Goal: Information Seeking & Learning: Understand process/instructions

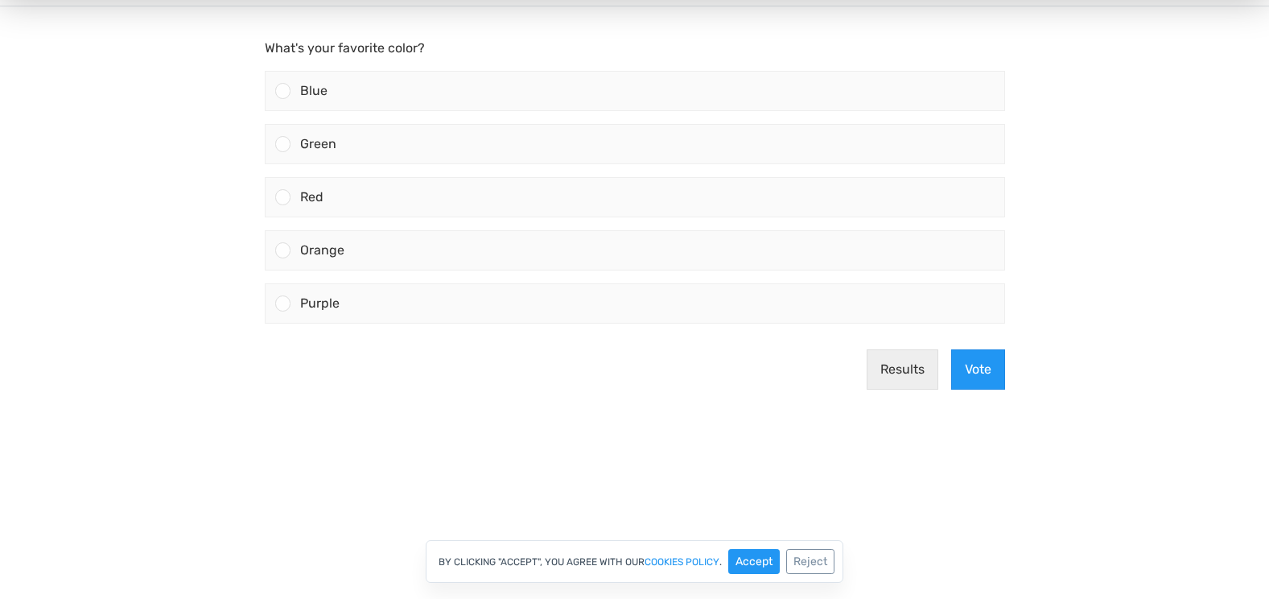
scroll to position [188, 0]
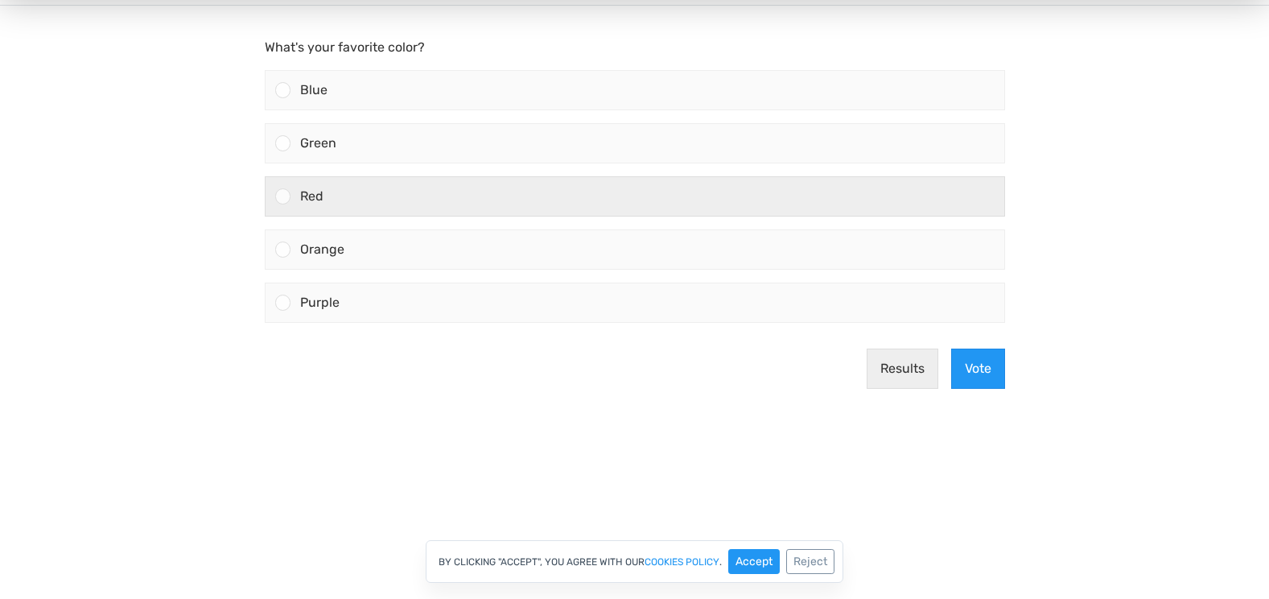
click at [311, 200] on span "Red" at bounding box center [311, 195] width 23 height 15
click at [282, 196] on input "Red" at bounding box center [282, 196] width 0 height 0
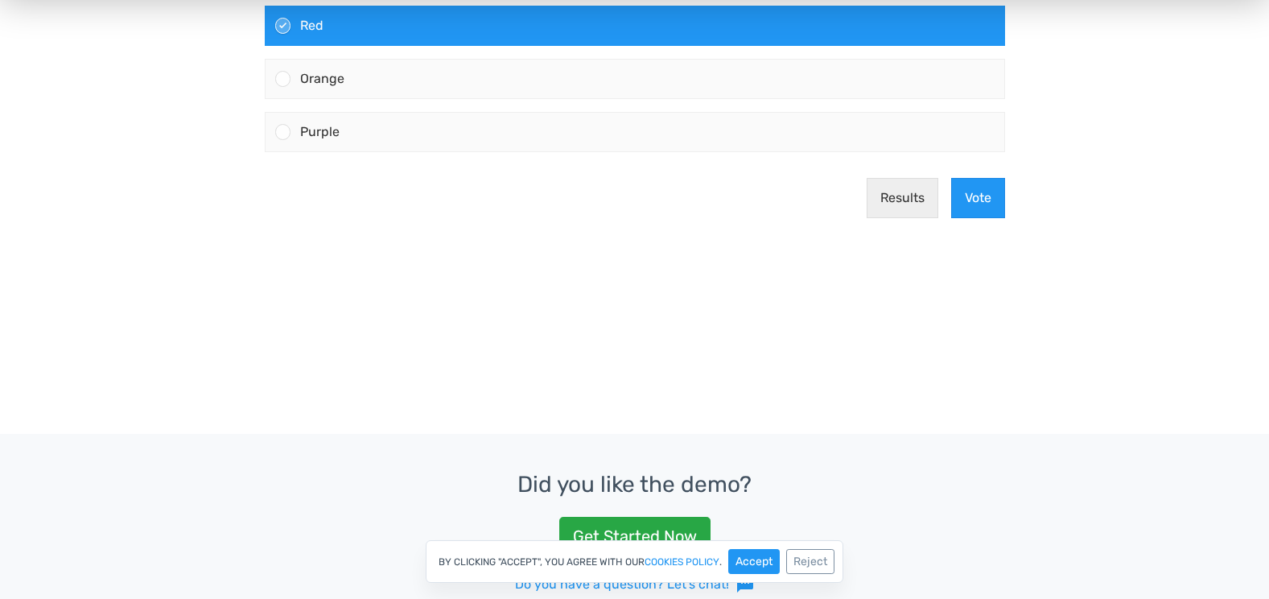
scroll to position [365, 0]
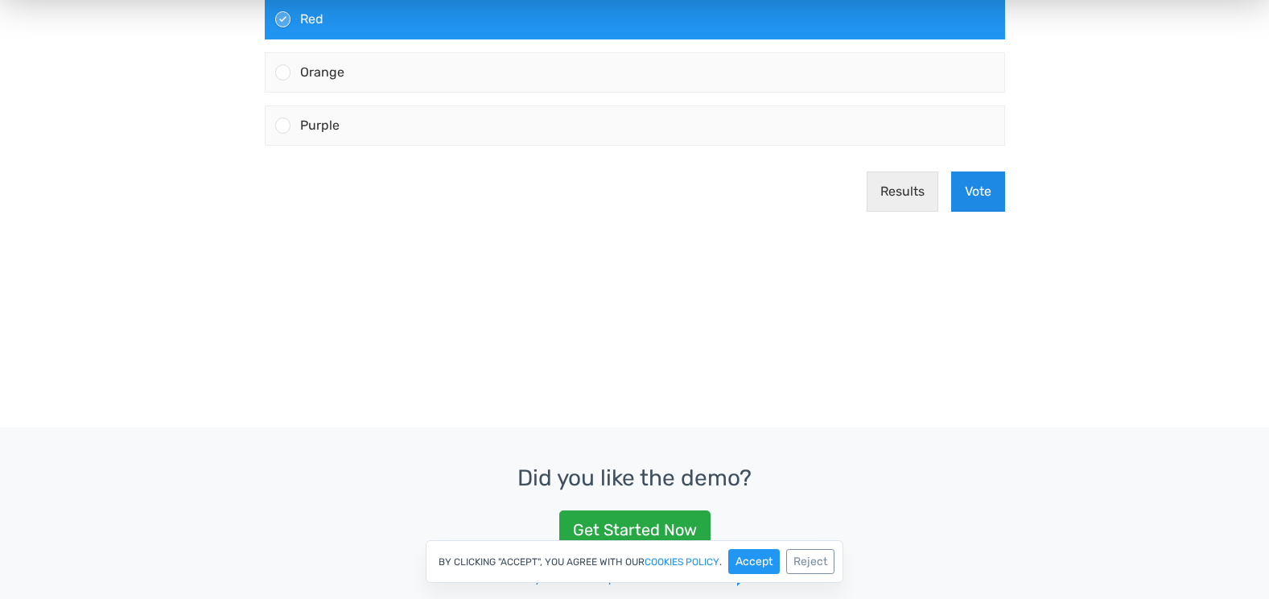
click at [956, 203] on button "Vote" at bounding box center [978, 191] width 54 height 40
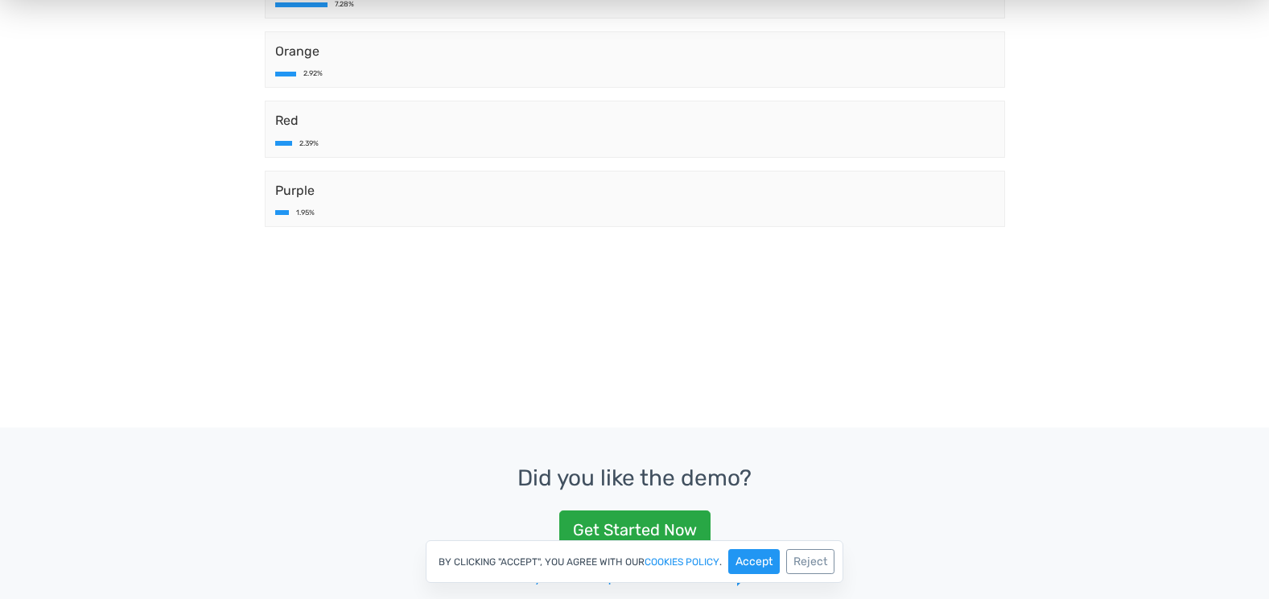
click at [639, 287] on body "What's your favorite color? Blue 85.46% Green 7.28% Orange 2.92% Red 2.39% Purp…" at bounding box center [634, 59] width 1269 height 460
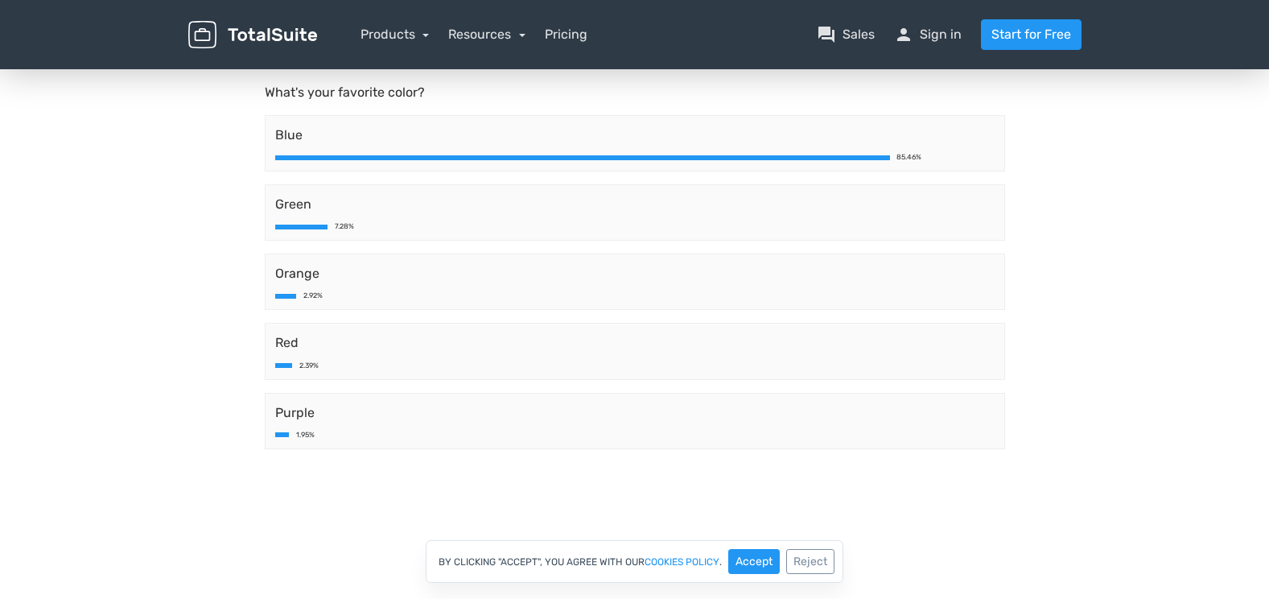
scroll to position [142, 0]
click at [494, 36] on link "Resources" at bounding box center [486, 34] width 77 height 15
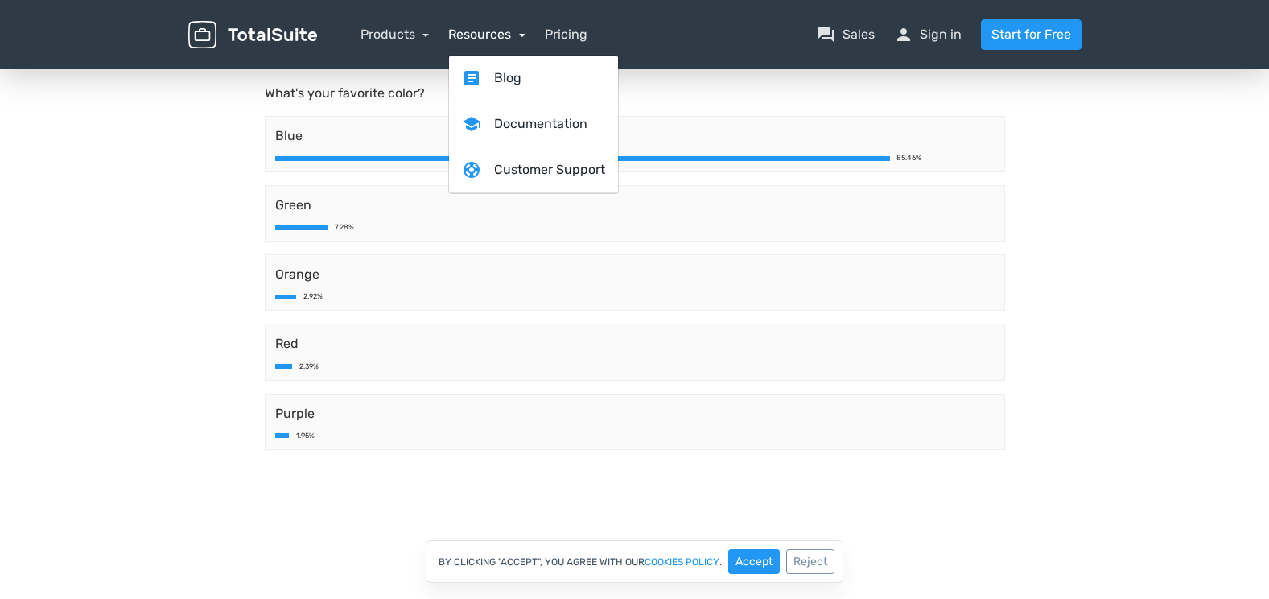
click at [494, 36] on link "Resources" at bounding box center [486, 34] width 77 height 15
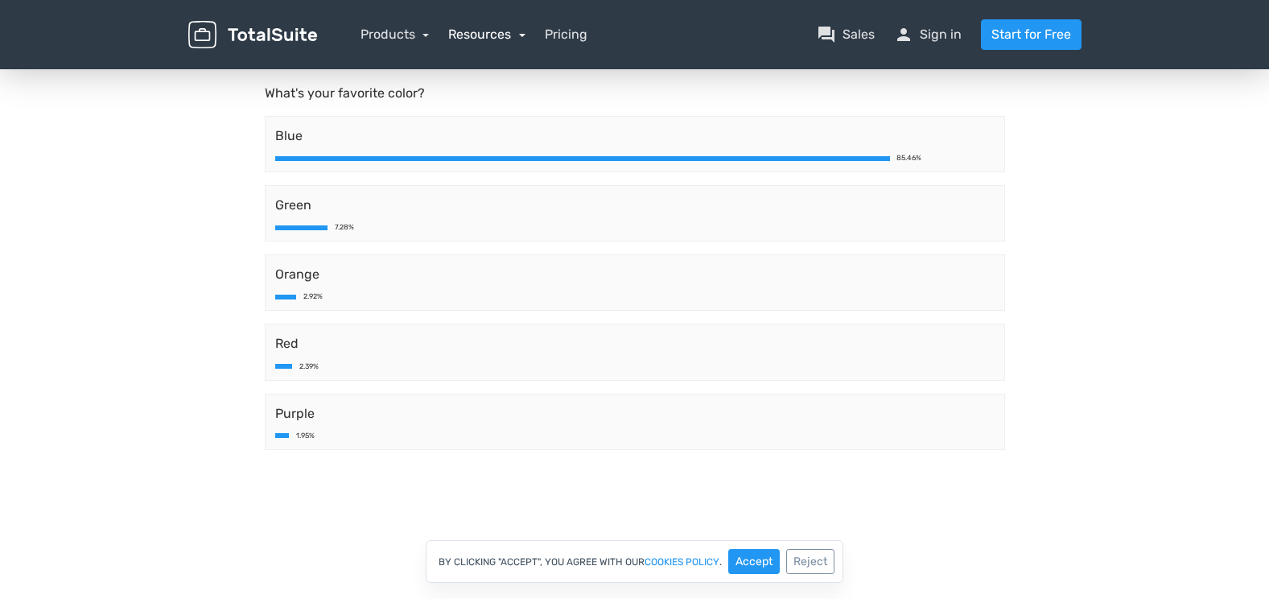
click at [494, 36] on link "Resources" at bounding box center [486, 34] width 77 height 15
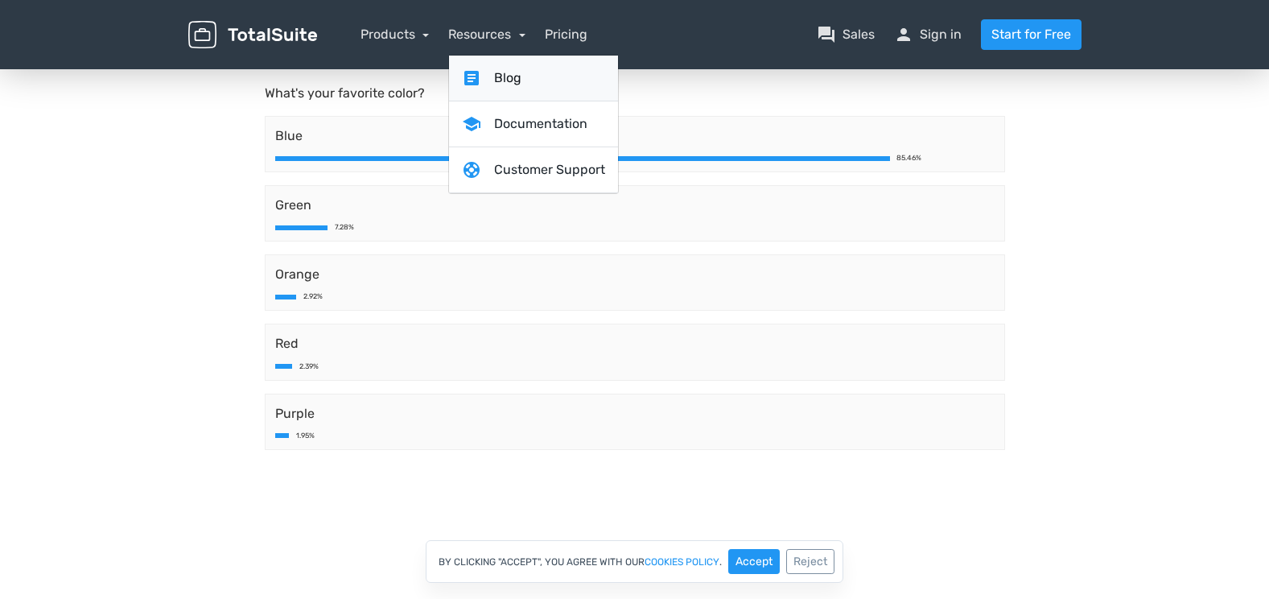
click at [503, 80] on link "article Blog" at bounding box center [533, 79] width 169 height 46
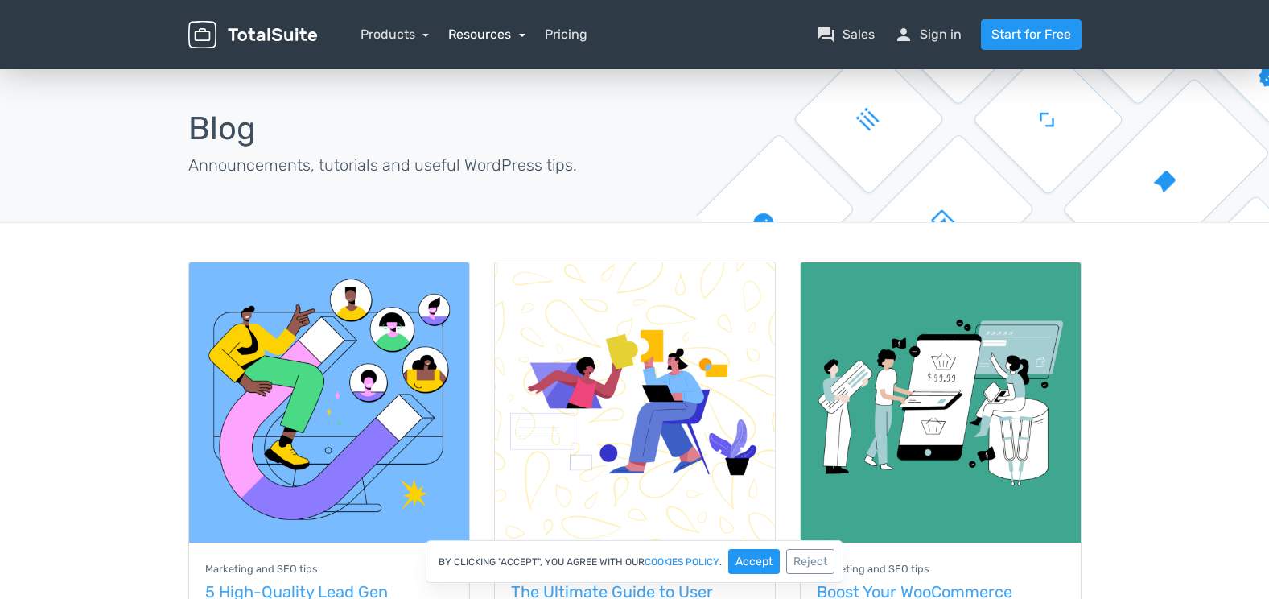
click at [484, 40] on link "Resources" at bounding box center [486, 34] width 77 height 15
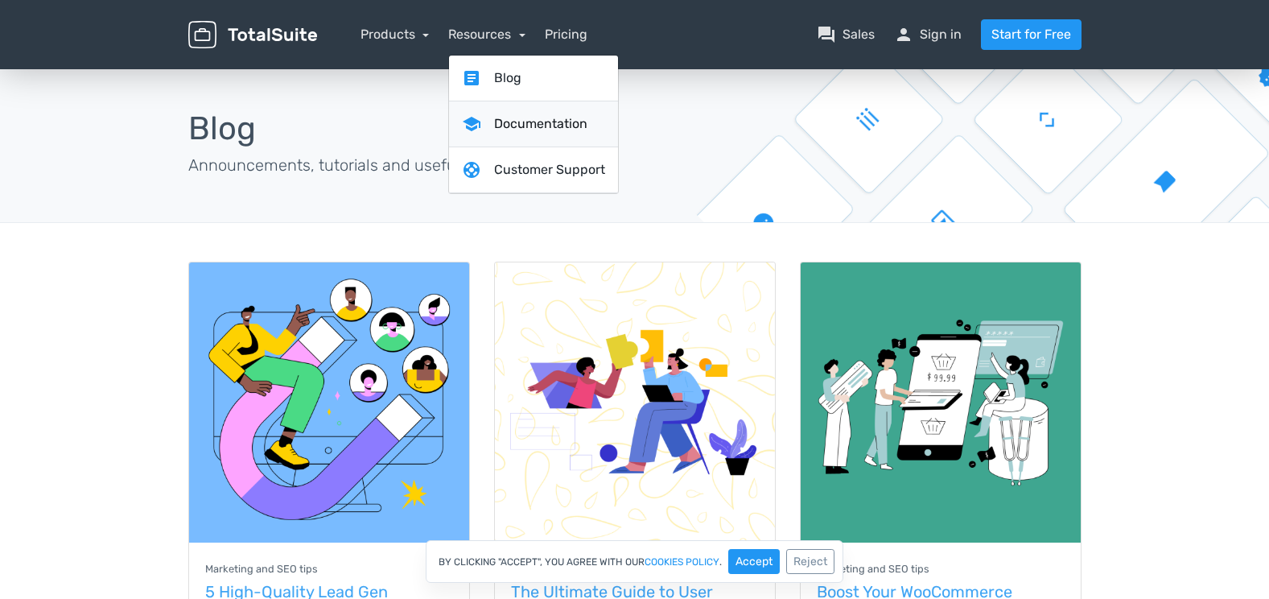
click at [498, 120] on link "school Documentation" at bounding box center [533, 124] width 169 height 46
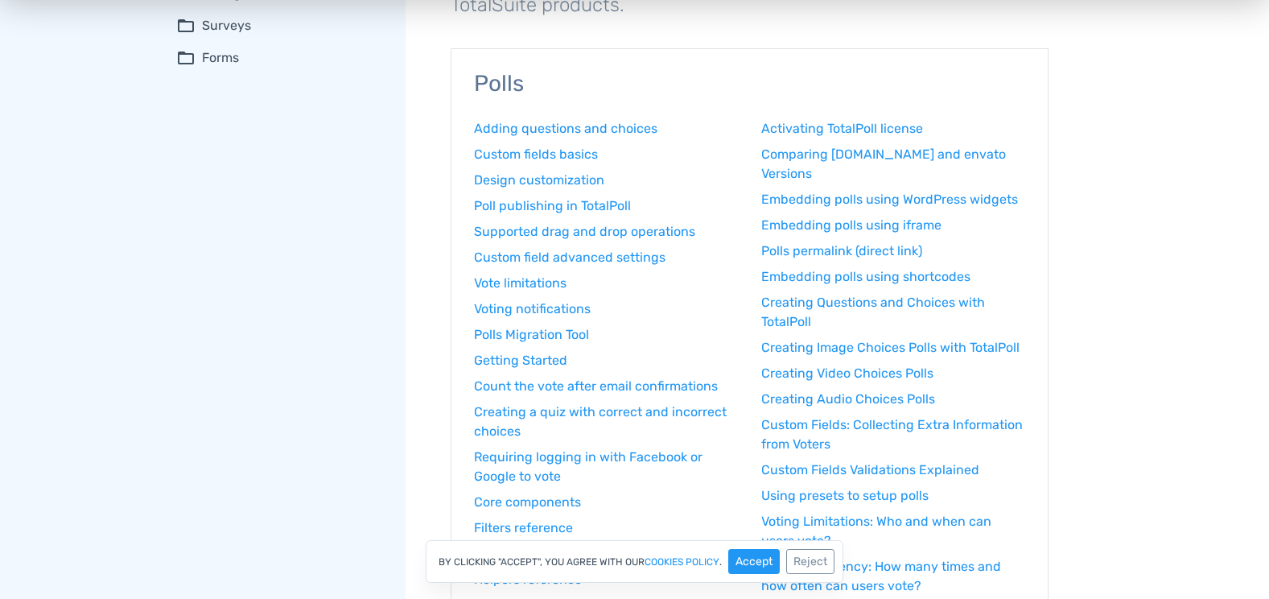
scroll to position [192, 0]
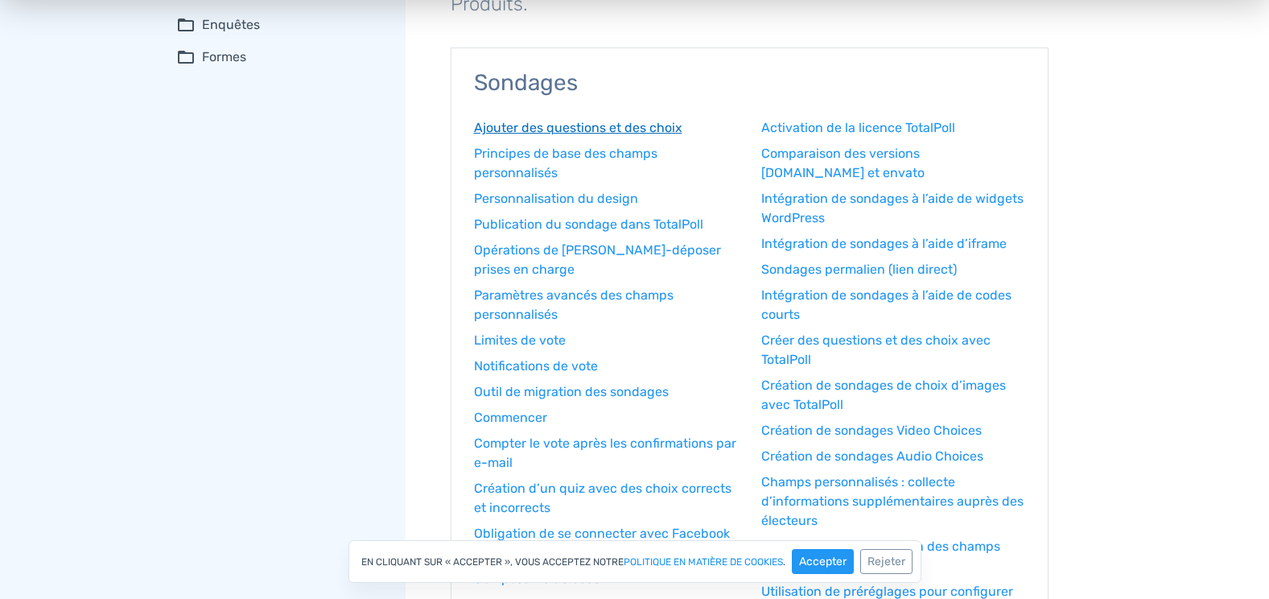
click at [507, 122] on font "Ajouter des questions et des choix" at bounding box center [578, 127] width 208 height 15
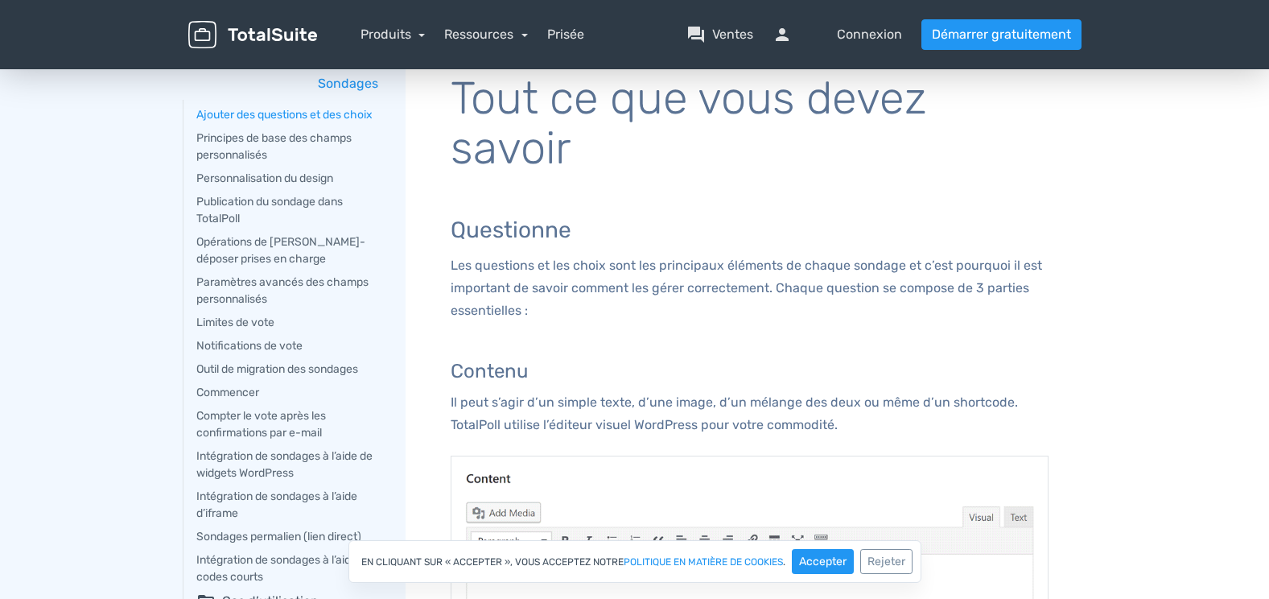
scroll to position [36, 0]
click at [319, 140] on link "Principes de base des champs personnalisés" at bounding box center [289, 147] width 187 height 34
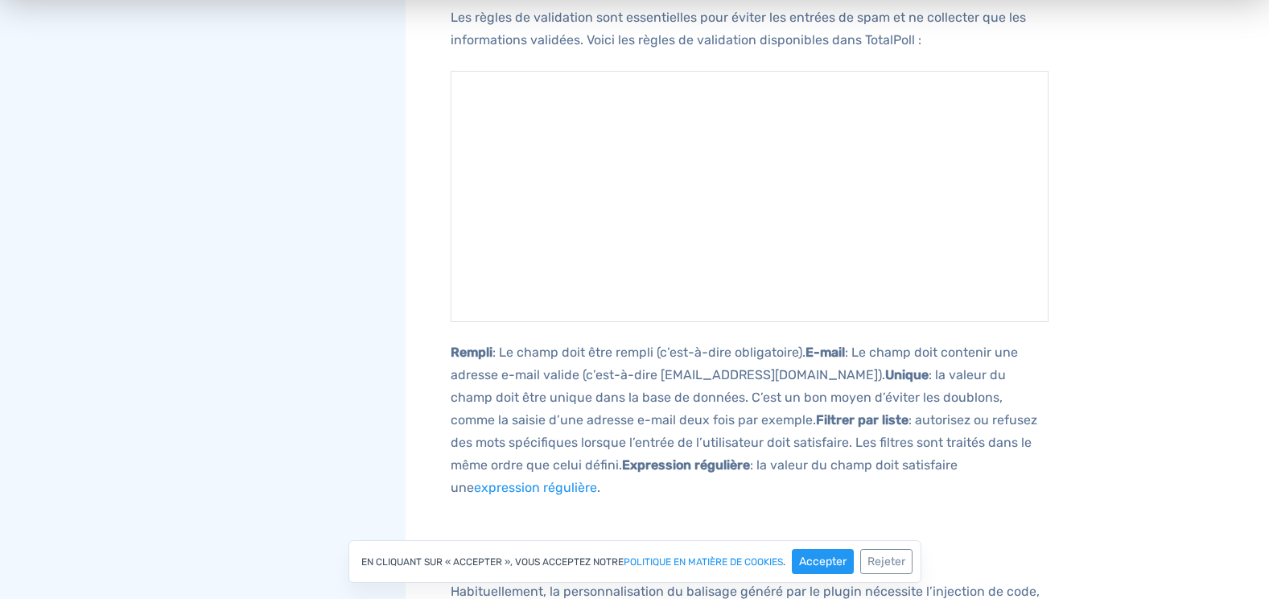
scroll to position [1202, 0]
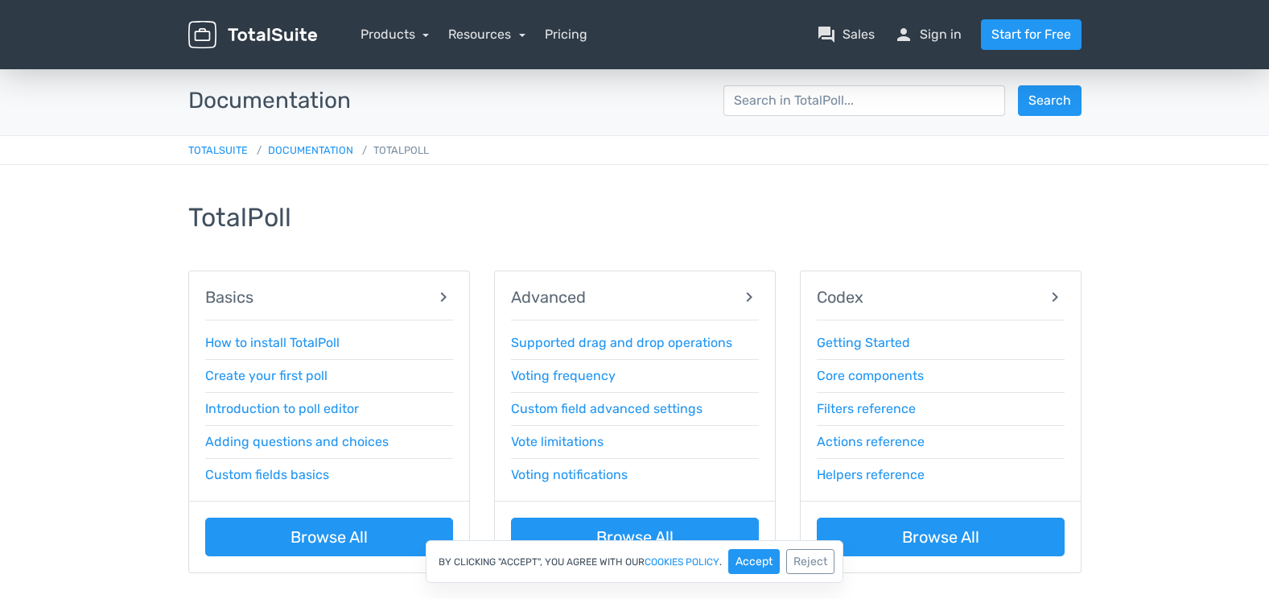
click at [113, 254] on main "Documentation Search TotalPoll Creating a quiz with correct and incorrect choic…" at bounding box center [634, 348] width 1269 height 565
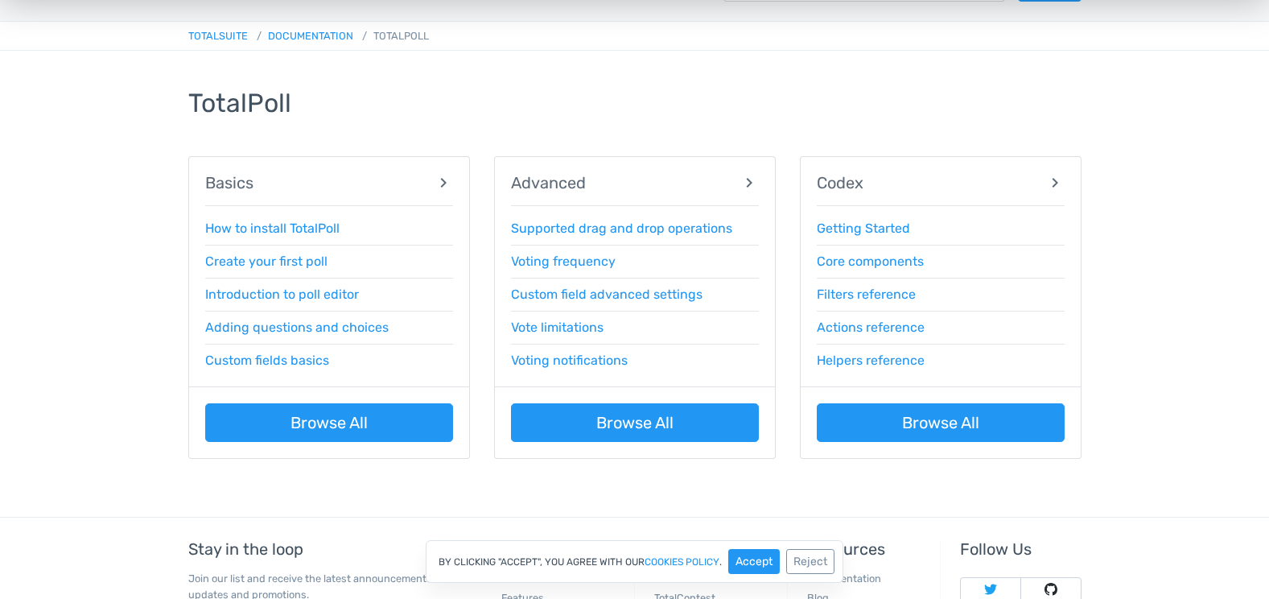
scroll to position [115, 0]
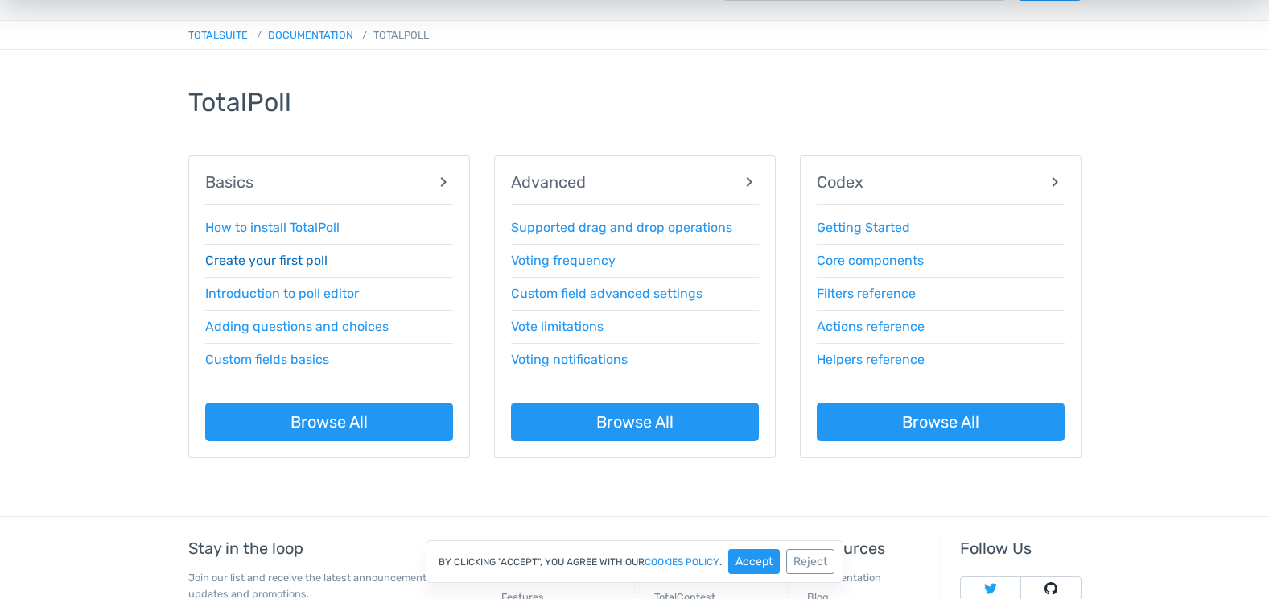
click at [254, 262] on link "Create your first poll" at bounding box center [266, 260] width 122 height 15
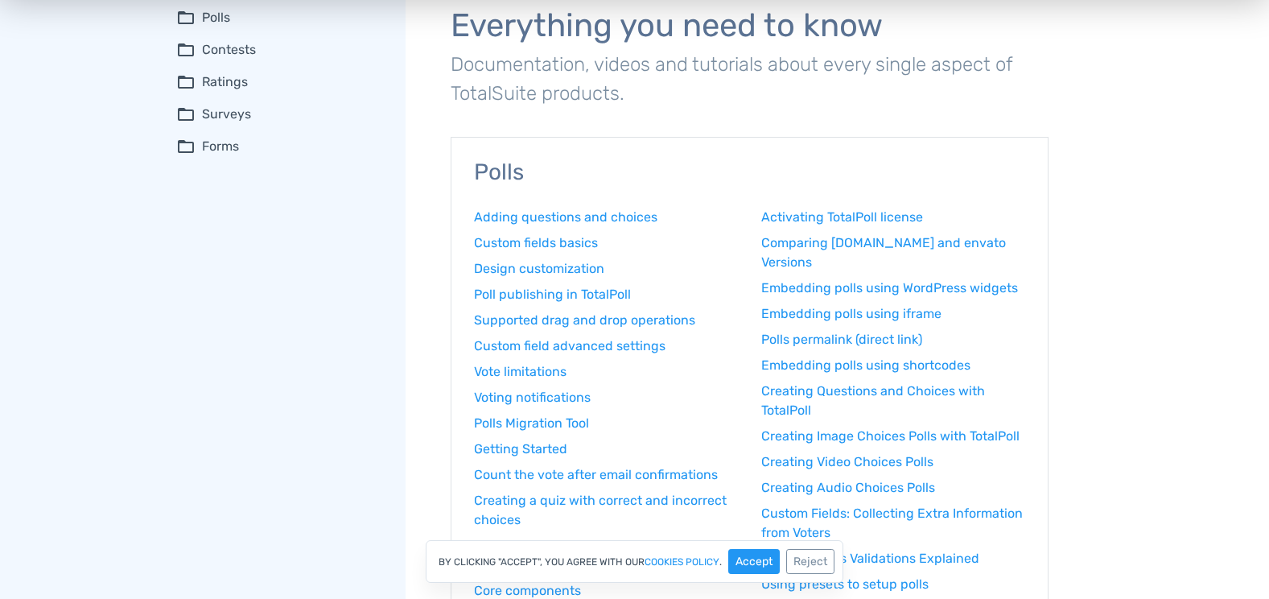
scroll to position [105, 0]
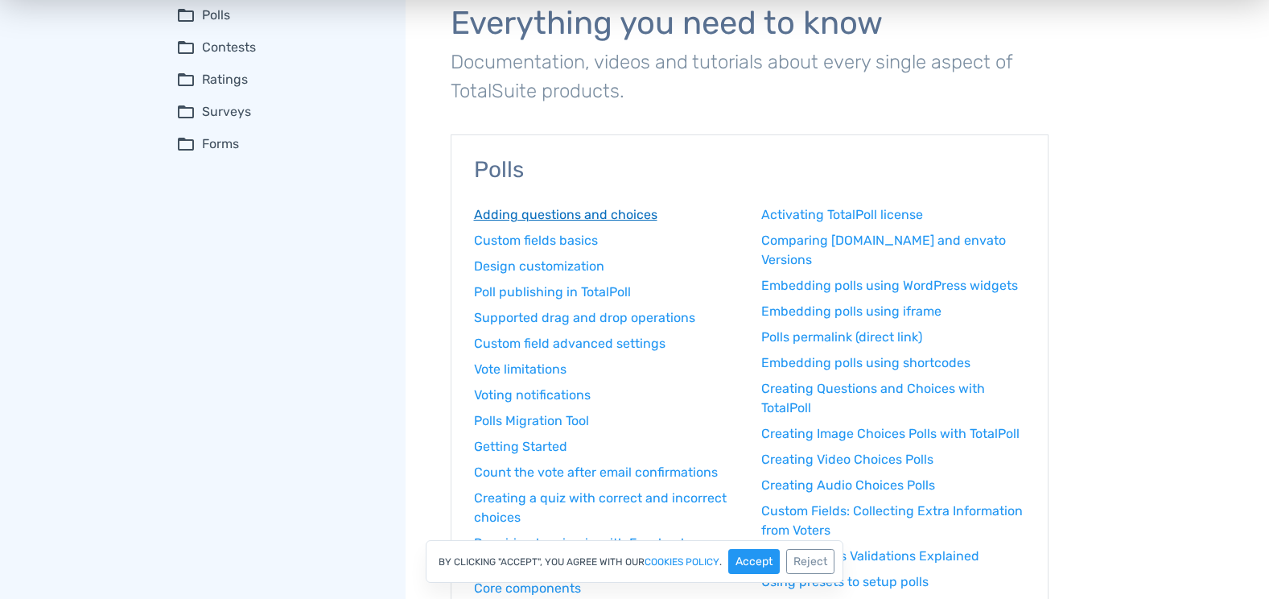
click at [489, 211] on link "Adding questions and choices" at bounding box center [606, 214] width 264 height 19
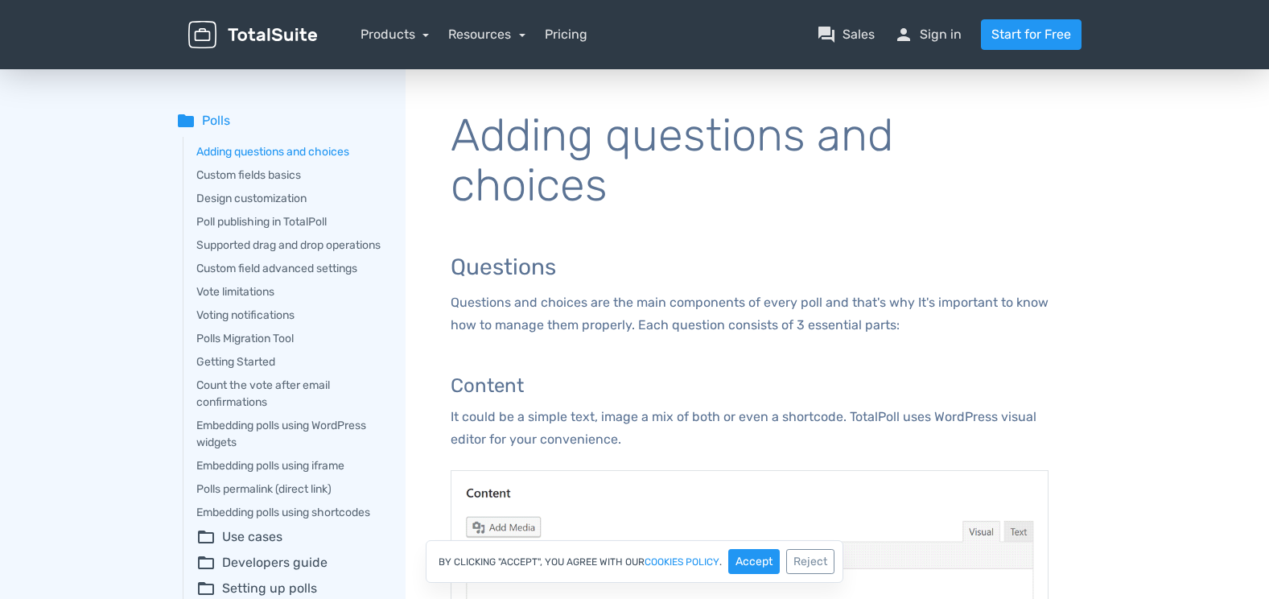
scroll to position [375, 0]
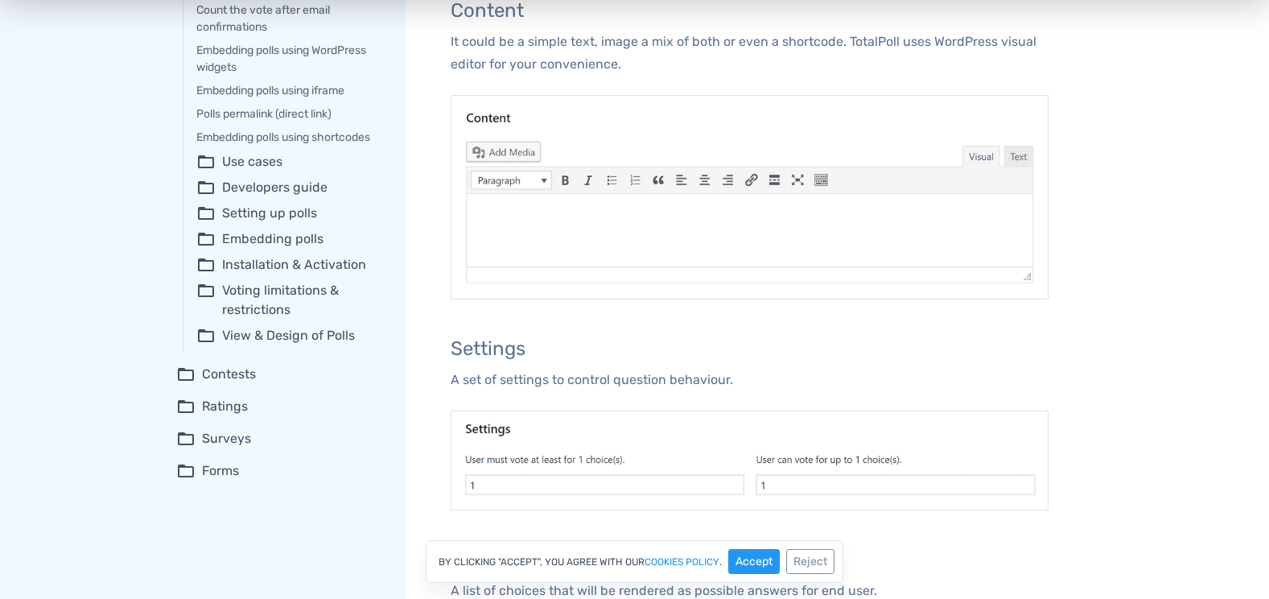
click at [223, 480] on summary "folder_open Forms" at bounding box center [279, 470] width 207 height 19
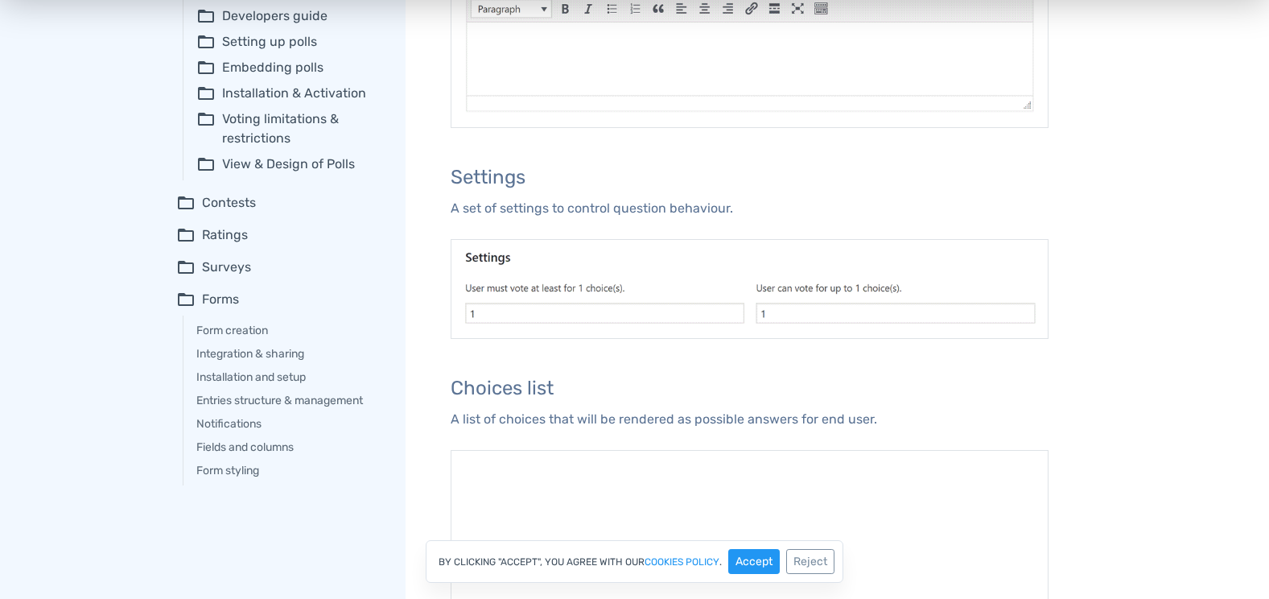
scroll to position [547, 0]
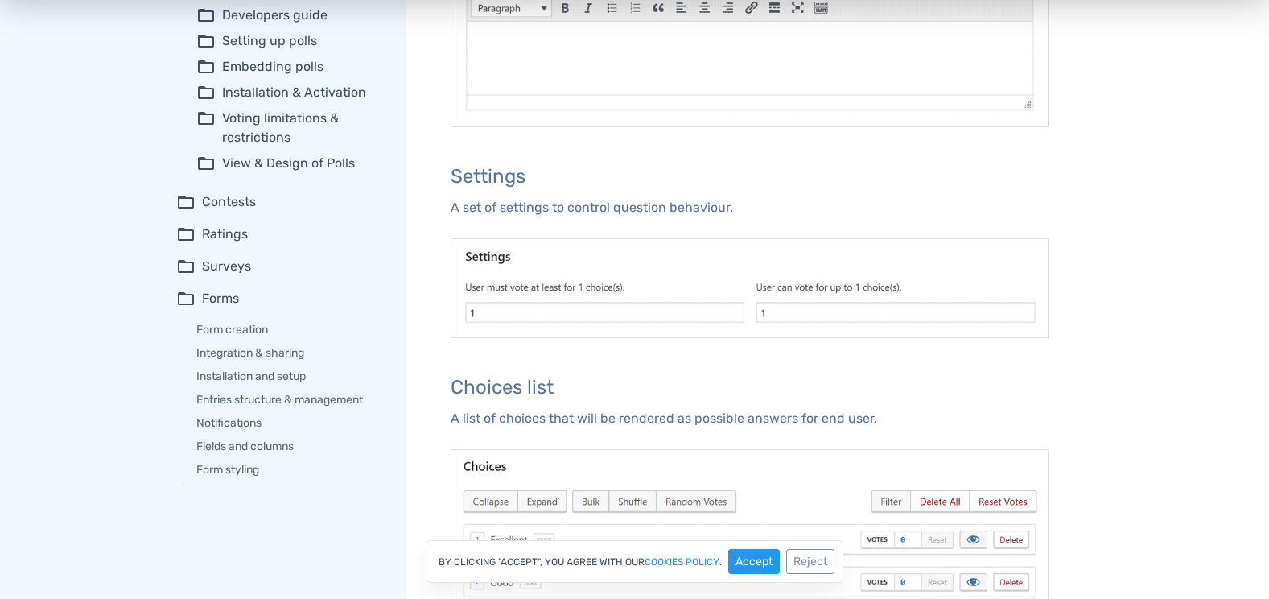
click at [226, 273] on div "folder Polls Adding questions and choices Custom fields basics Design customiza…" at bounding box center [279, 24] width 207 height 921
click at [226, 276] on summary "folder_open Surveys" at bounding box center [279, 266] width 207 height 19
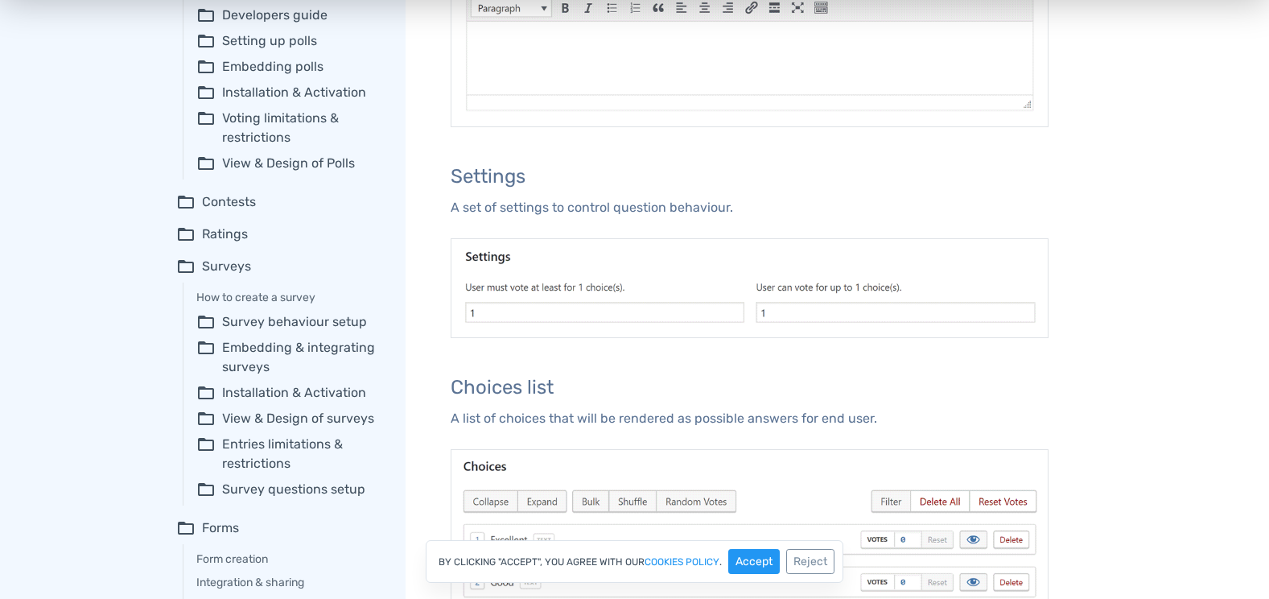
click at [259, 332] on summary "folder_open Survey behaviour setup" at bounding box center [289, 321] width 187 height 19
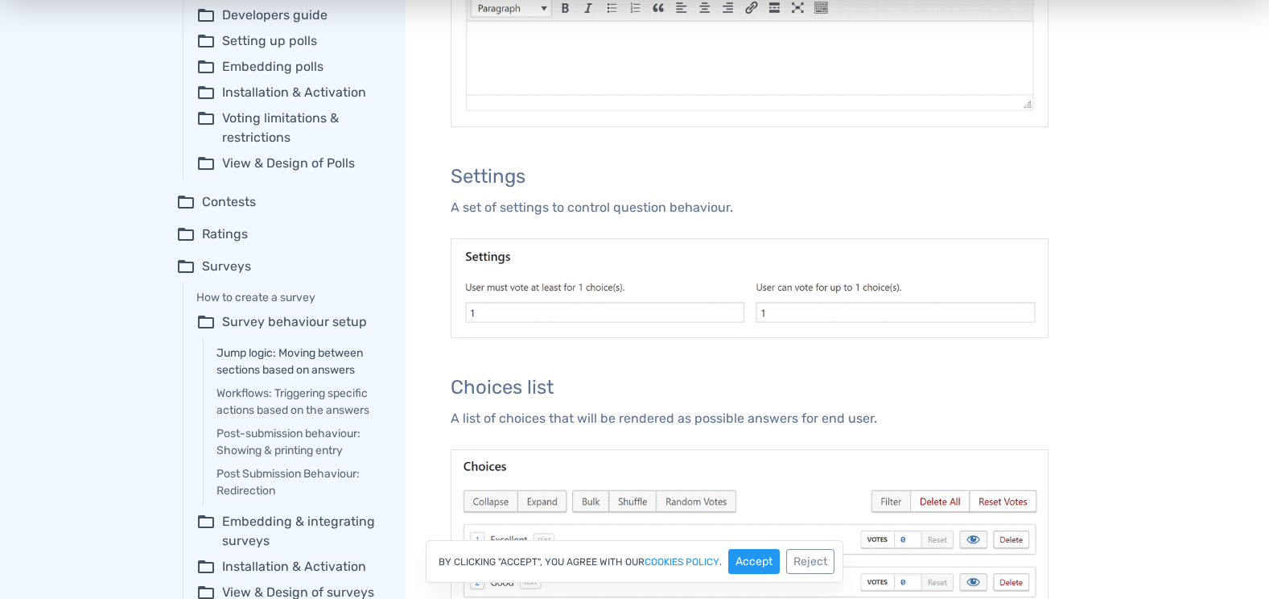
click at [272, 370] on link "Jump logic: Moving between sections based on answers" at bounding box center [299, 361] width 167 height 34
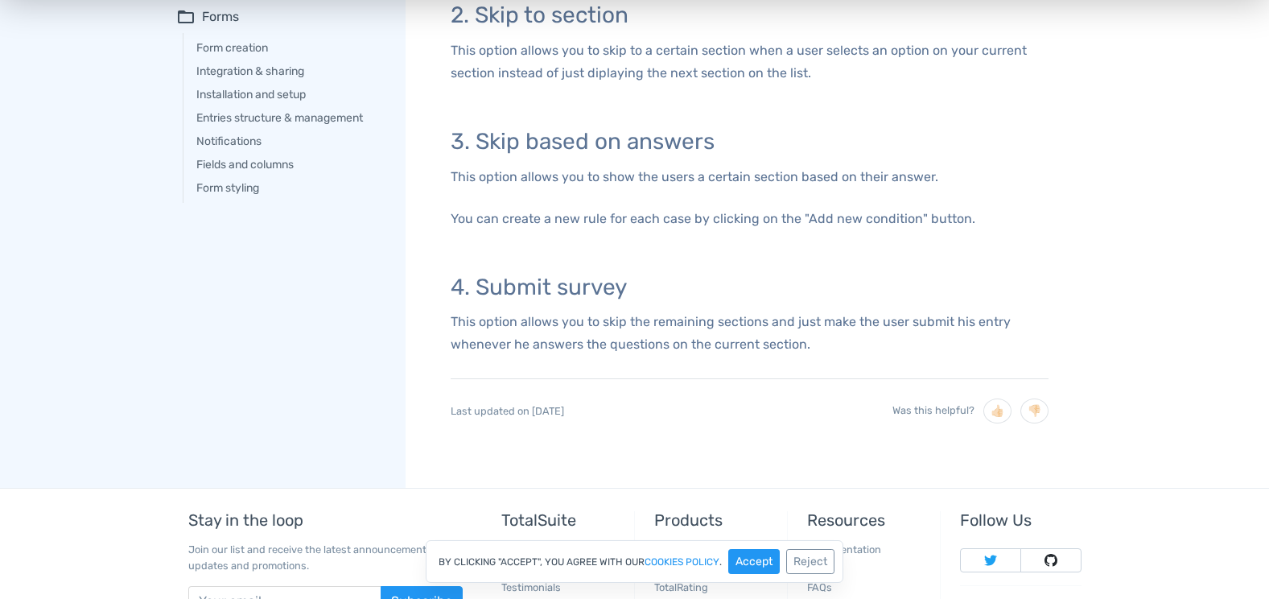
scroll to position [637, 0]
